Goal: Information Seeking & Learning: Learn about a topic

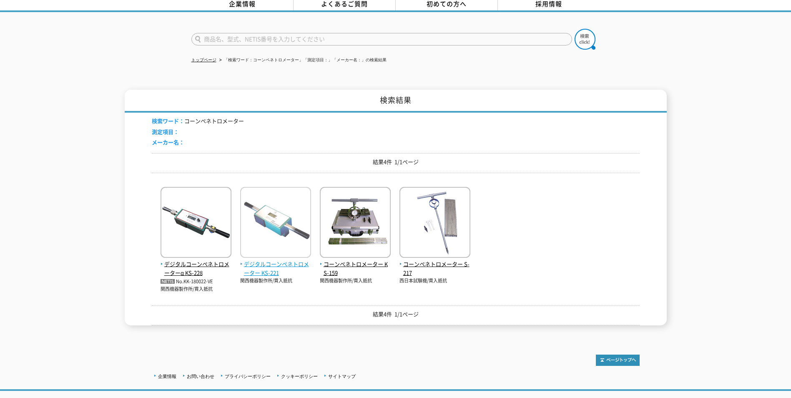
click at [279, 266] on span "デジタルコーンペネトロメーター KS-221" at bounding box center [275, 269] width 71 height 18
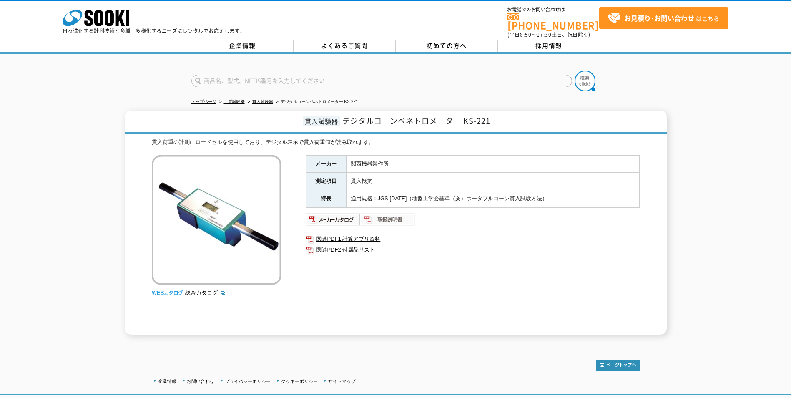
click at [370, 217] on img at bounding box center [388, 219] width 55 height 13
